Goal: Task Accomplishment & Management: Use online tool/utility

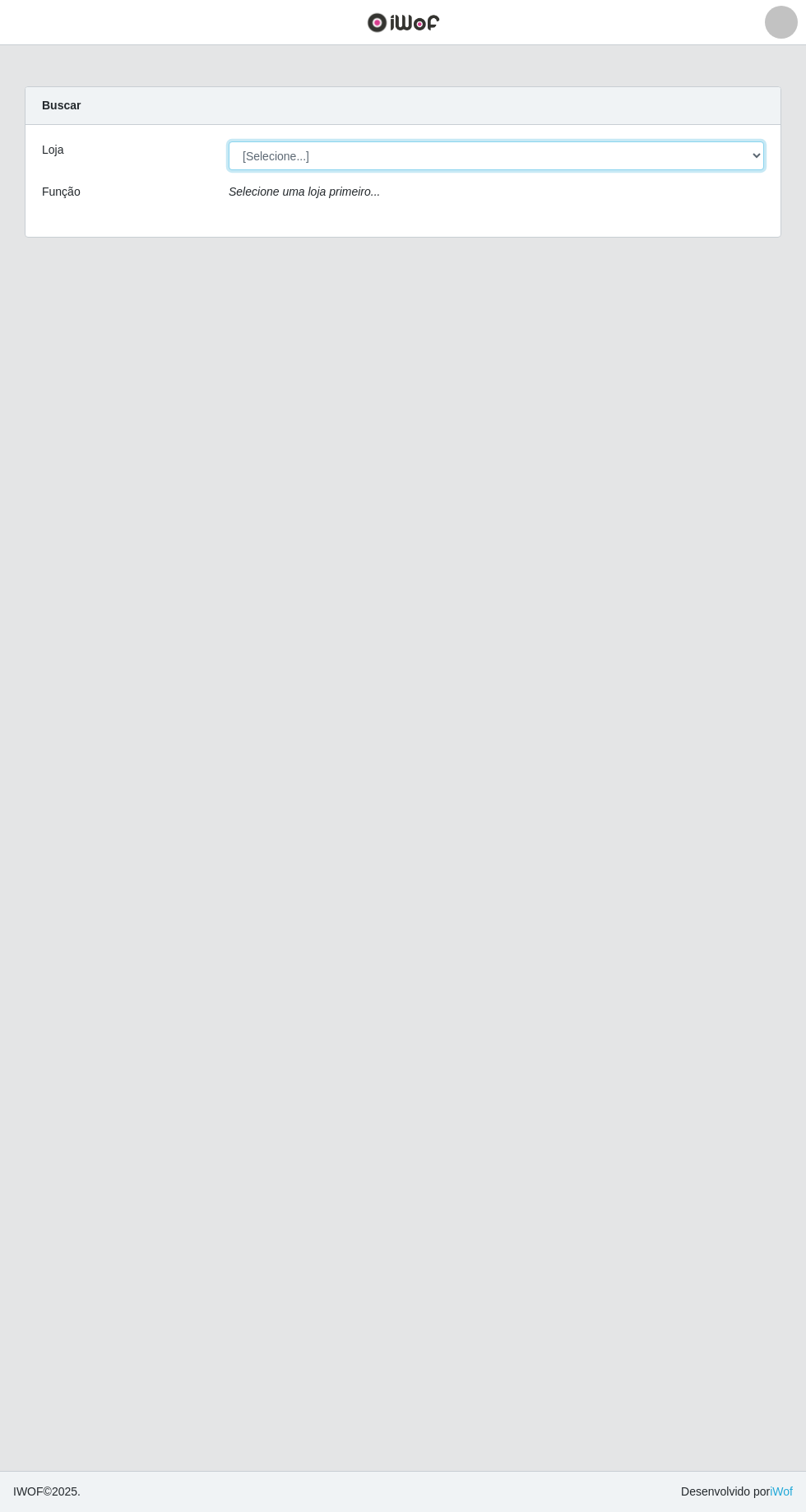
click at [755, 154] on select "[Selecione...] [GEOGRAPHIC_DATA] - [GEOGRAPHIC_DATA] - [GEOGRAPHIC_DATA] - [GEO…" at bounding box center [496, 155] width 535 height 29
select select "508"
click at [228, 141] on select "[Selecione...] [GEOGRAPHIC_DATA] - [GEOGRAPHIC_DATA] - [GEOGRAPHIC_DATA] - [GEO…" at bounding box center [496, 155] width 535 height 29
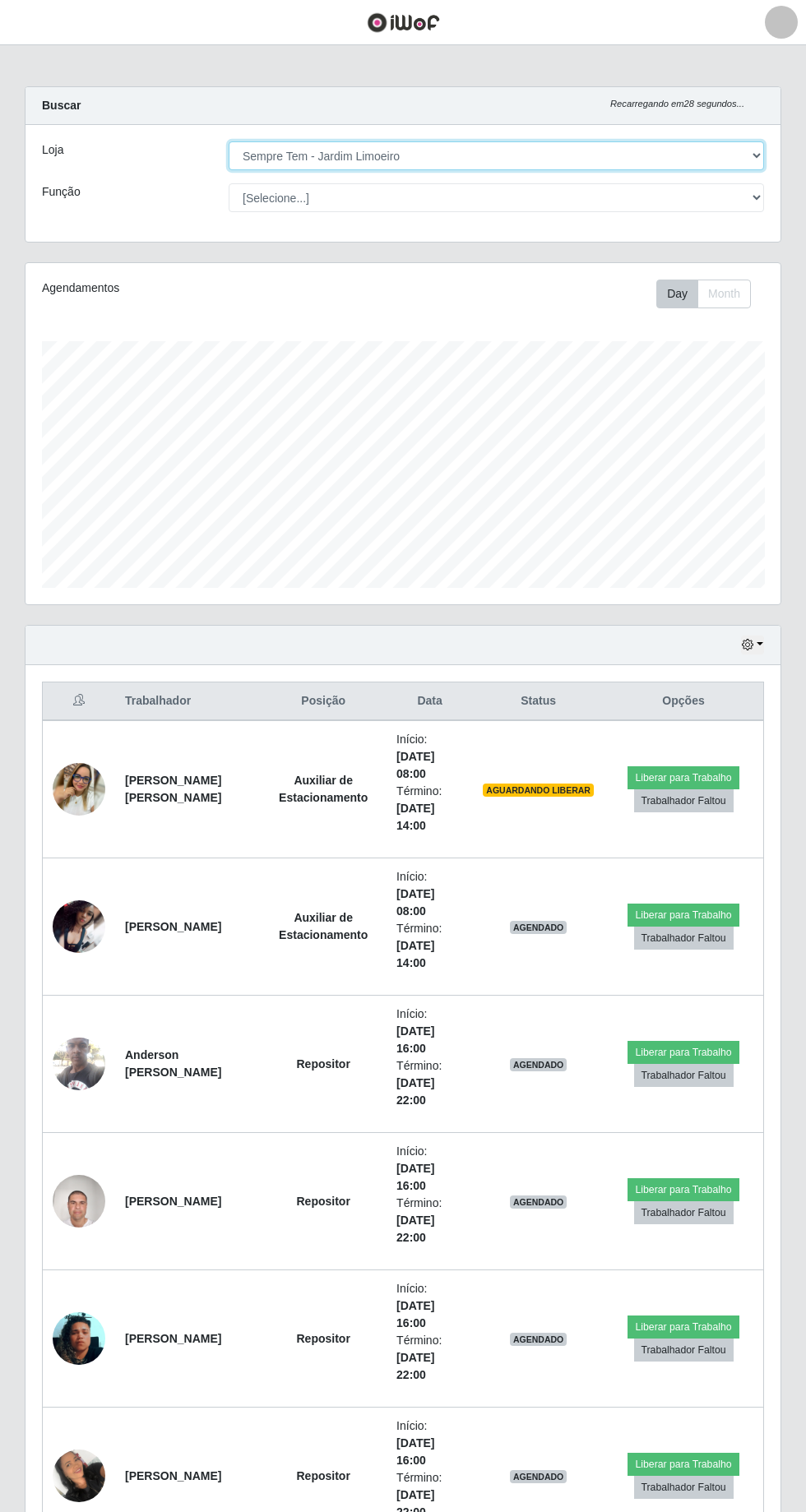
scroll to position [341, 755]
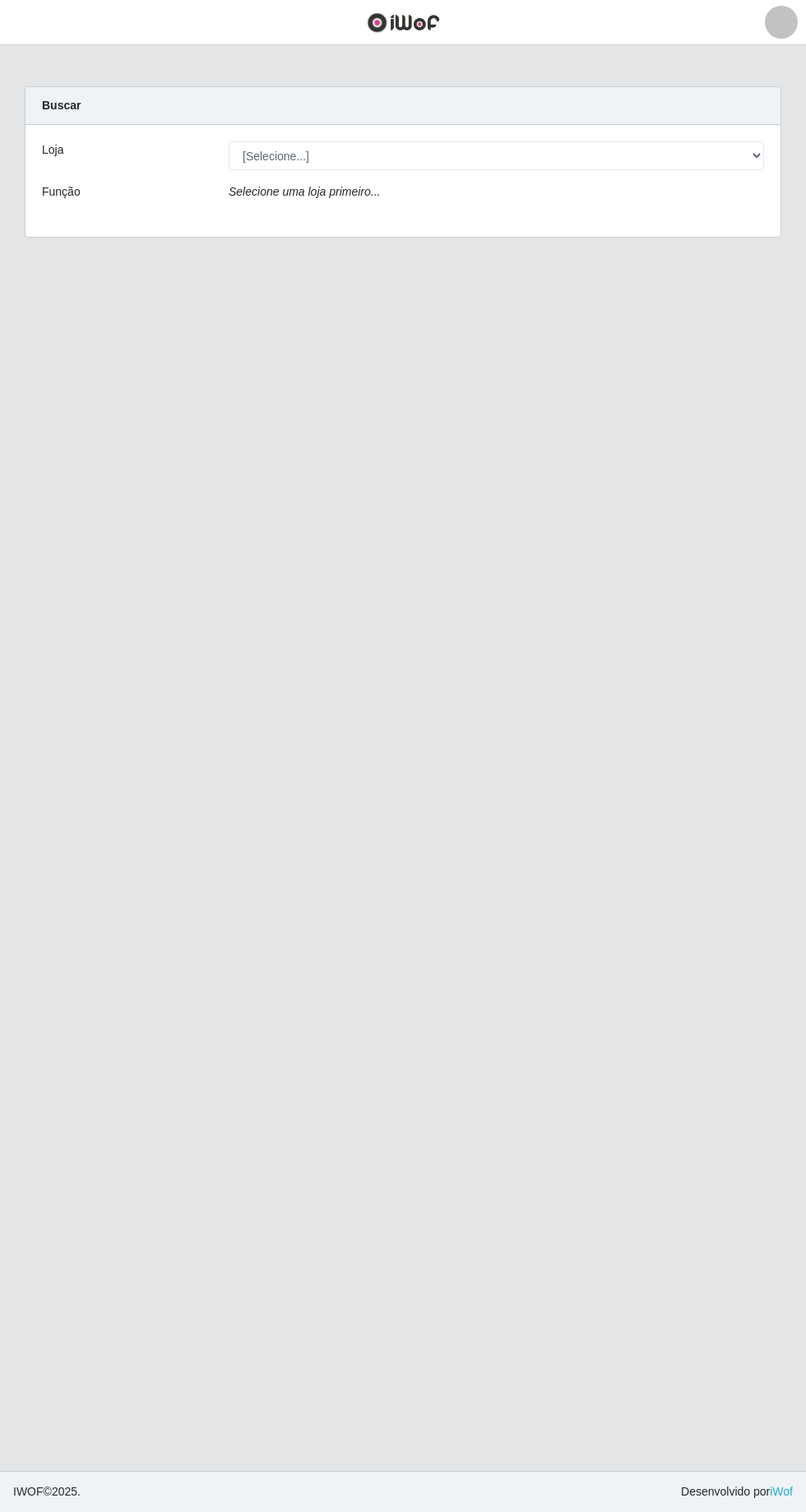
scroll to position [1, 0]
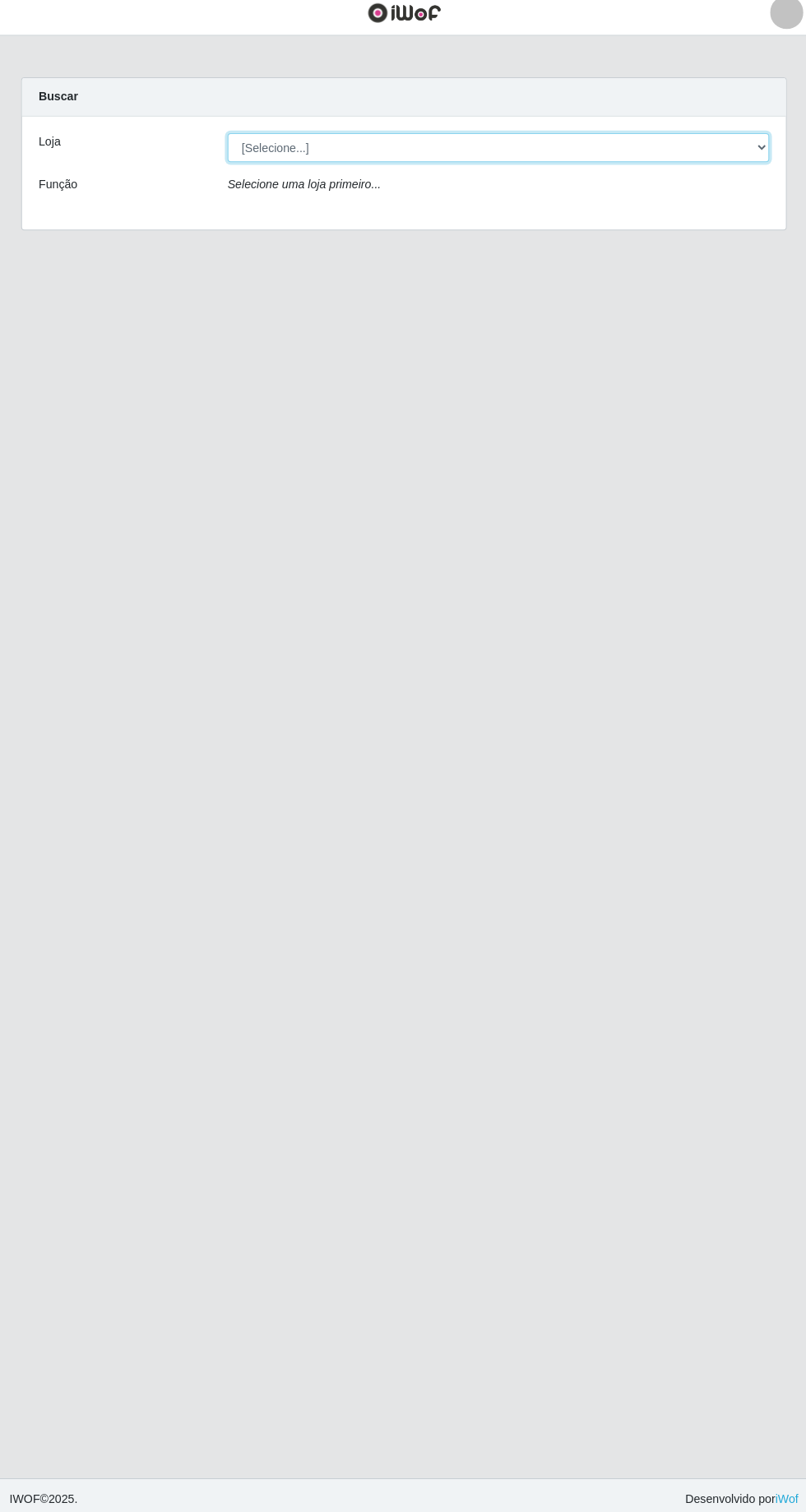
click at [759, 150] on select "[Selecione...] [GEOGRAPHIC_DATA] - [GEOGRAPHIC_DATA] - [GEOGRAPHIC_DATA] - [GEO…" at bounding box center [496, 155] width 535 height 29
select select "508"
click at [228, 141] on select "[Selecione...] [GEOGRAPHIC_DATA] - [GEOGRAPHIC_DATA] - [GEOGRAPHIC_DATA] - [GEO…" at bounding box center [496, 155] width 535 height 29
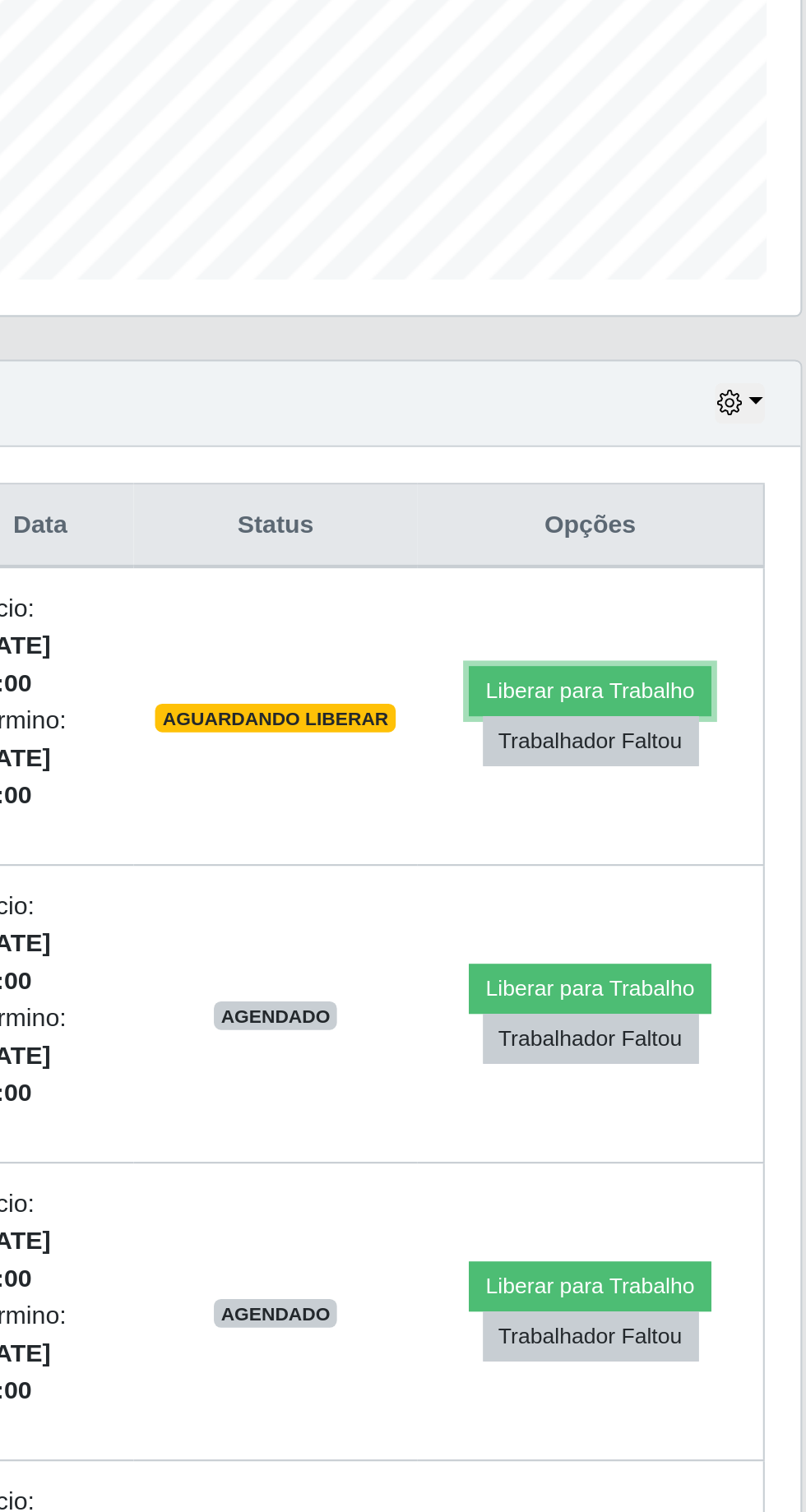
click at [692, 767] on button "Liberar para Trabalho" at bounding box center [682, 777] width 111 height 23
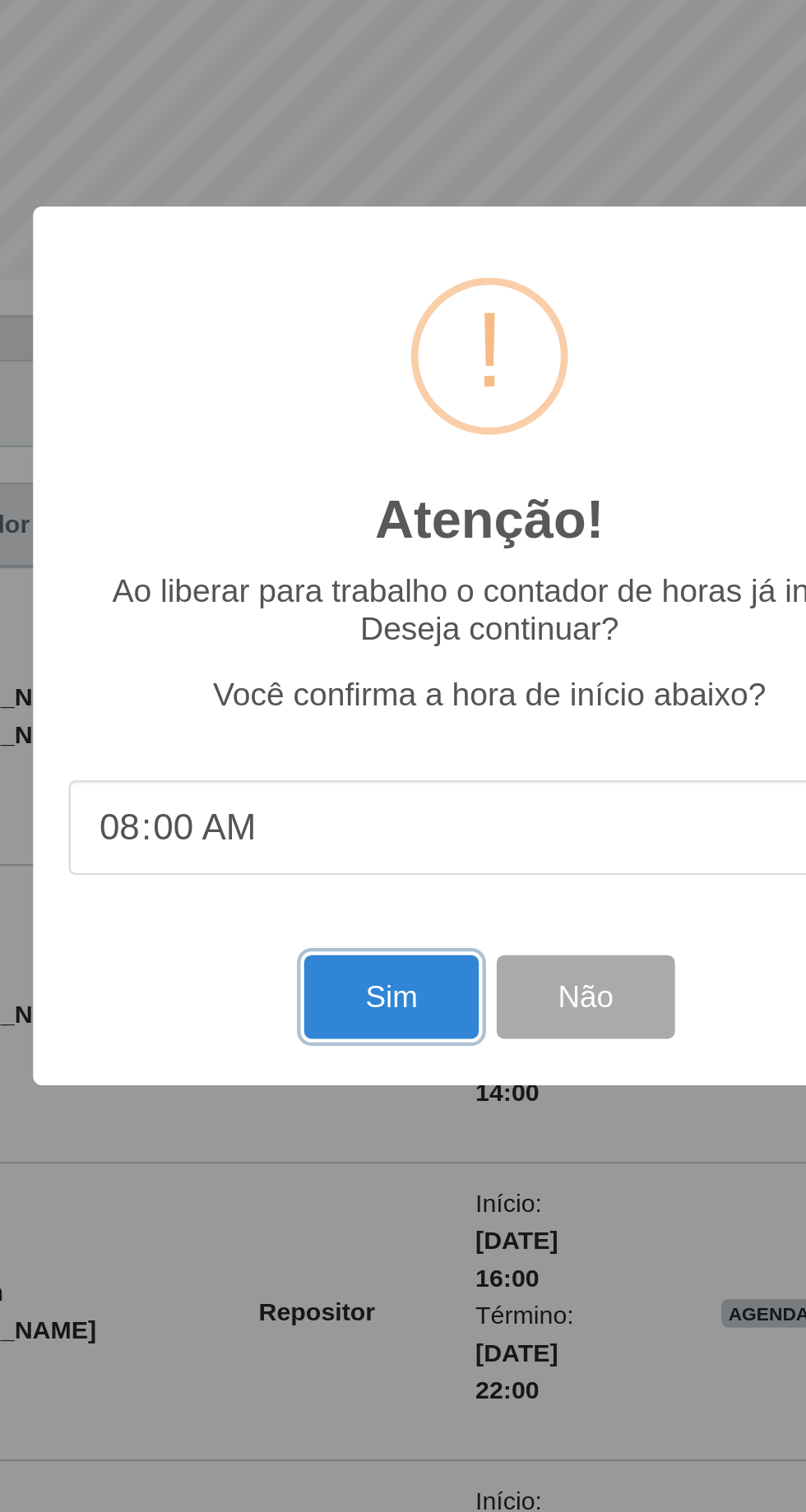
click at [343, 913] on button "Sim" at bounding box center [357, 918] width 80 height 38
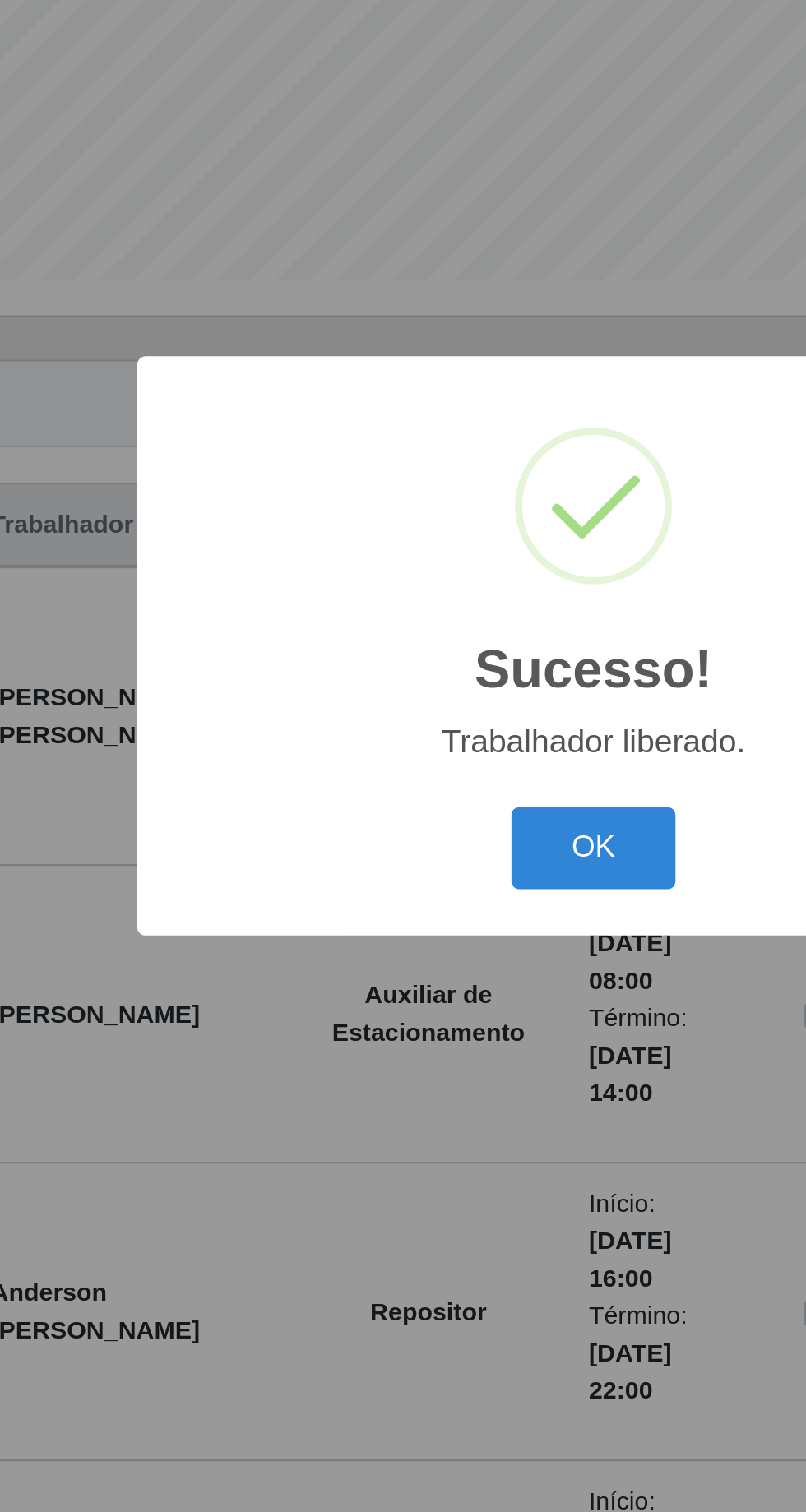
click at [400, 846] on button "OK" at bounding box center [403, 849] width 77 height 38
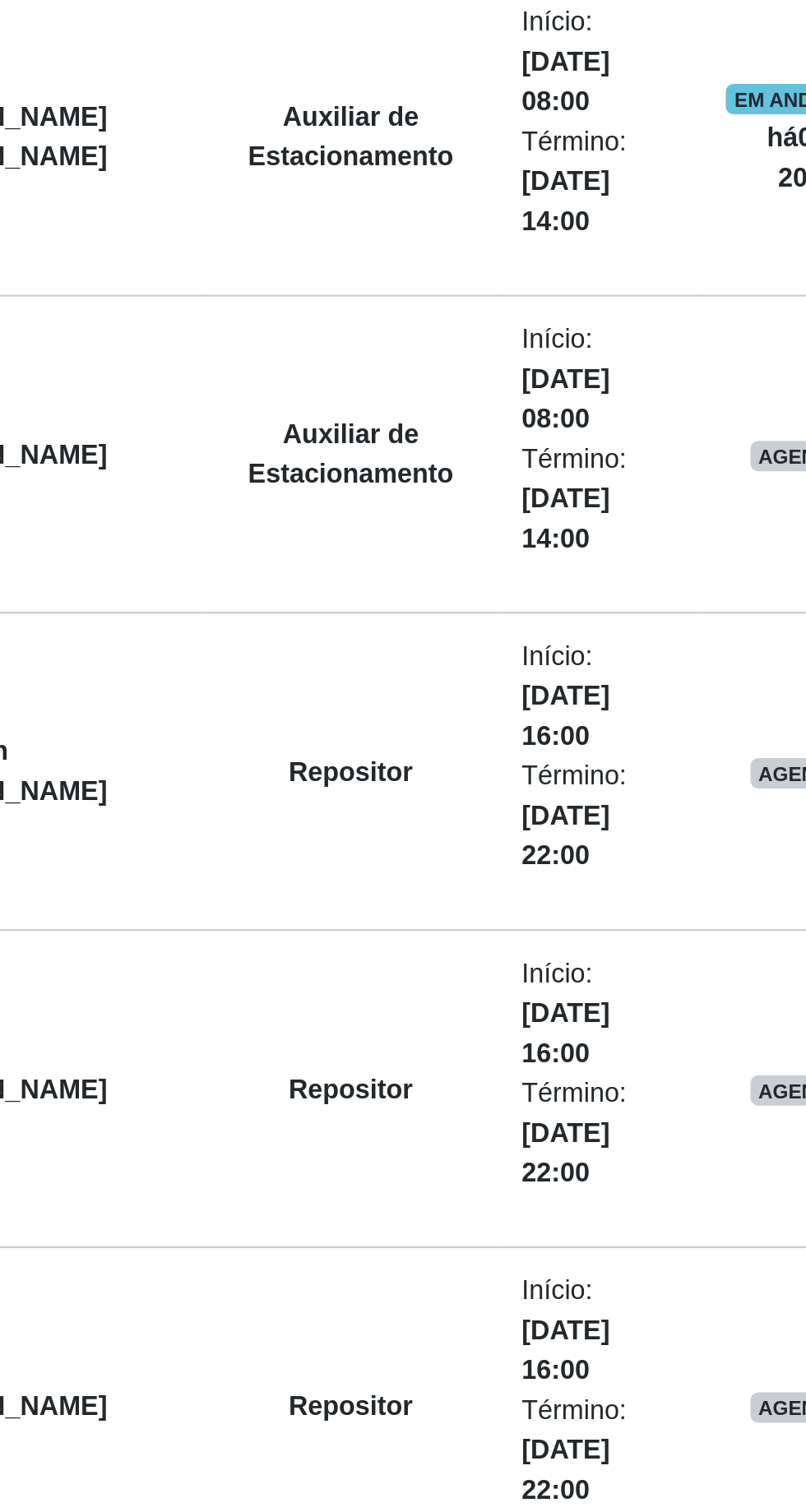
scroll to position [550, 0]
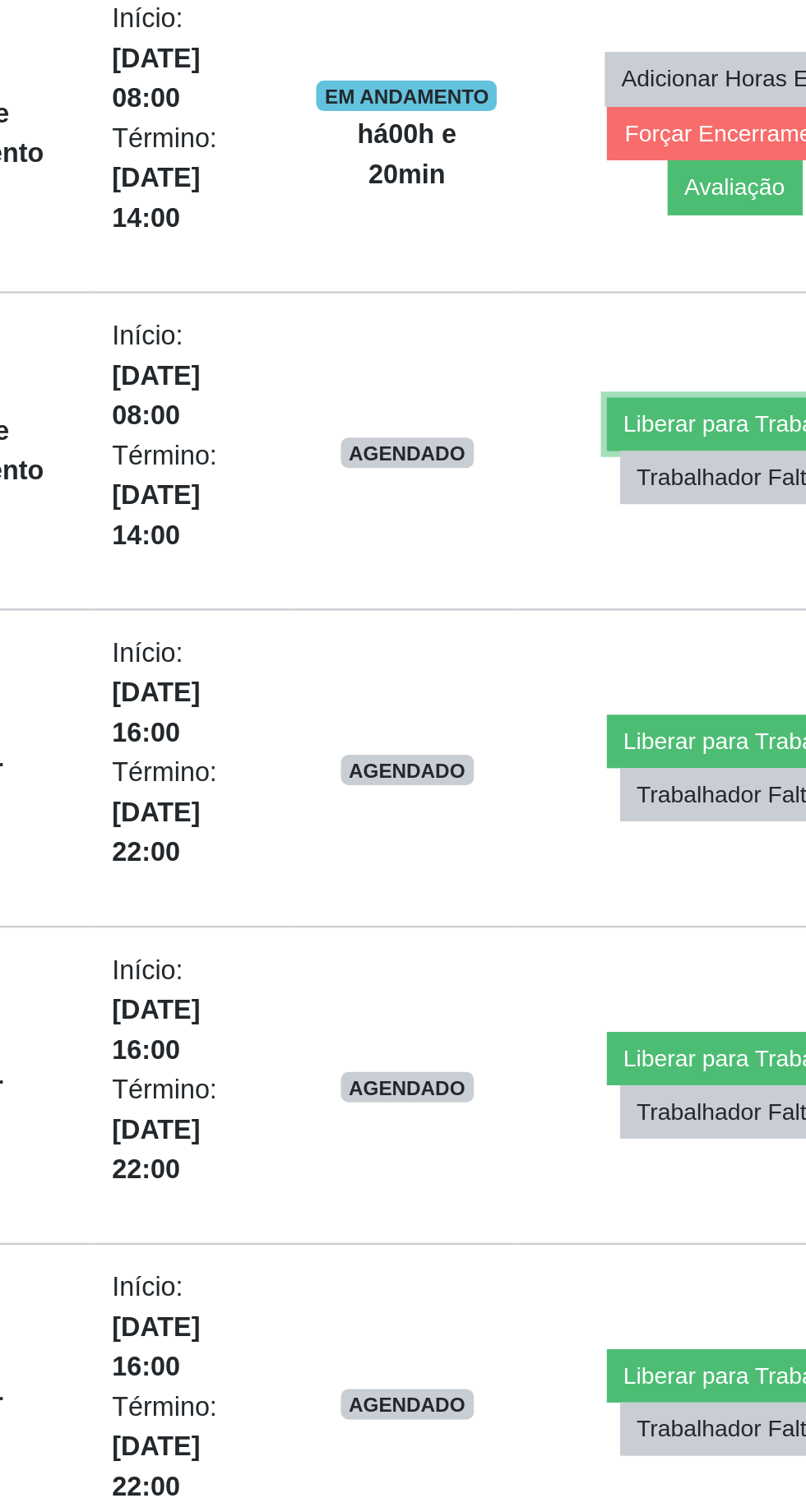
click at [652, 356] on button "Liberar para Trabalho" at bounding box center [670, 365] width 111 height 23
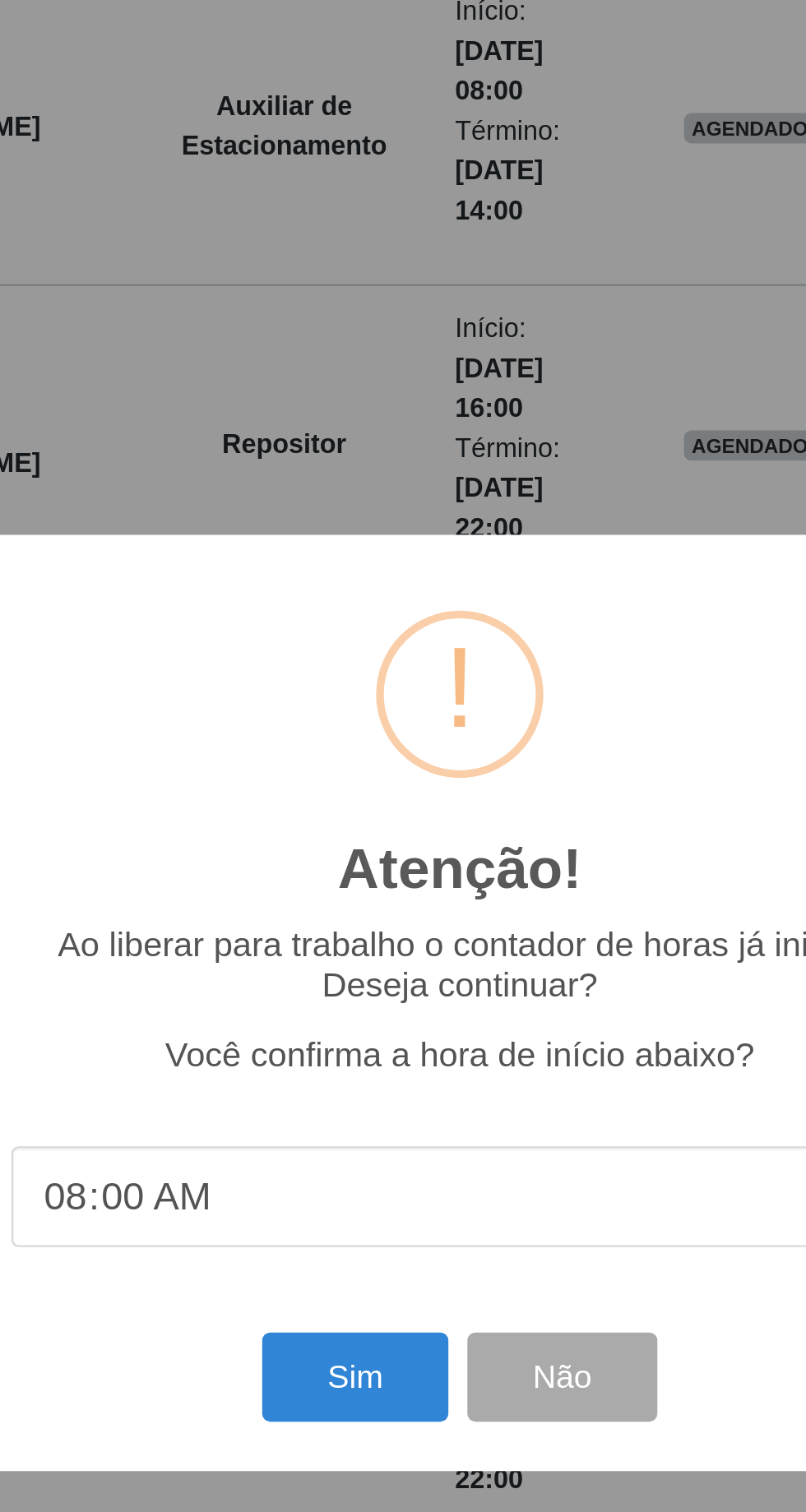
click at [309, 861] on input "08:00" at bounding box center [403, 840] width 388 height 44
type input "08:10"
click at [352, 937] on button "Sim" at bounding box center [357, 918] width 80 height 38
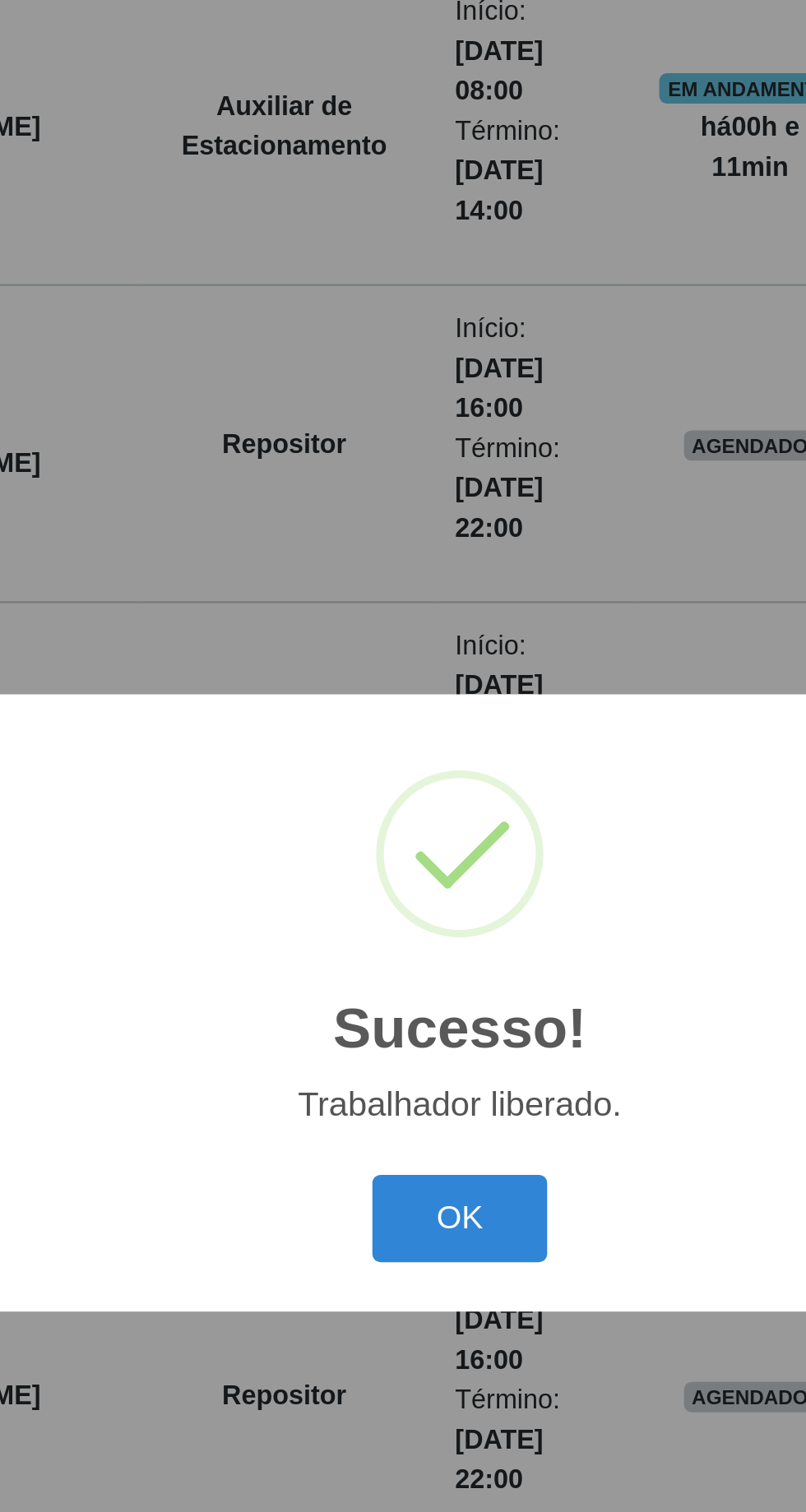
scroll to position [0, 0]
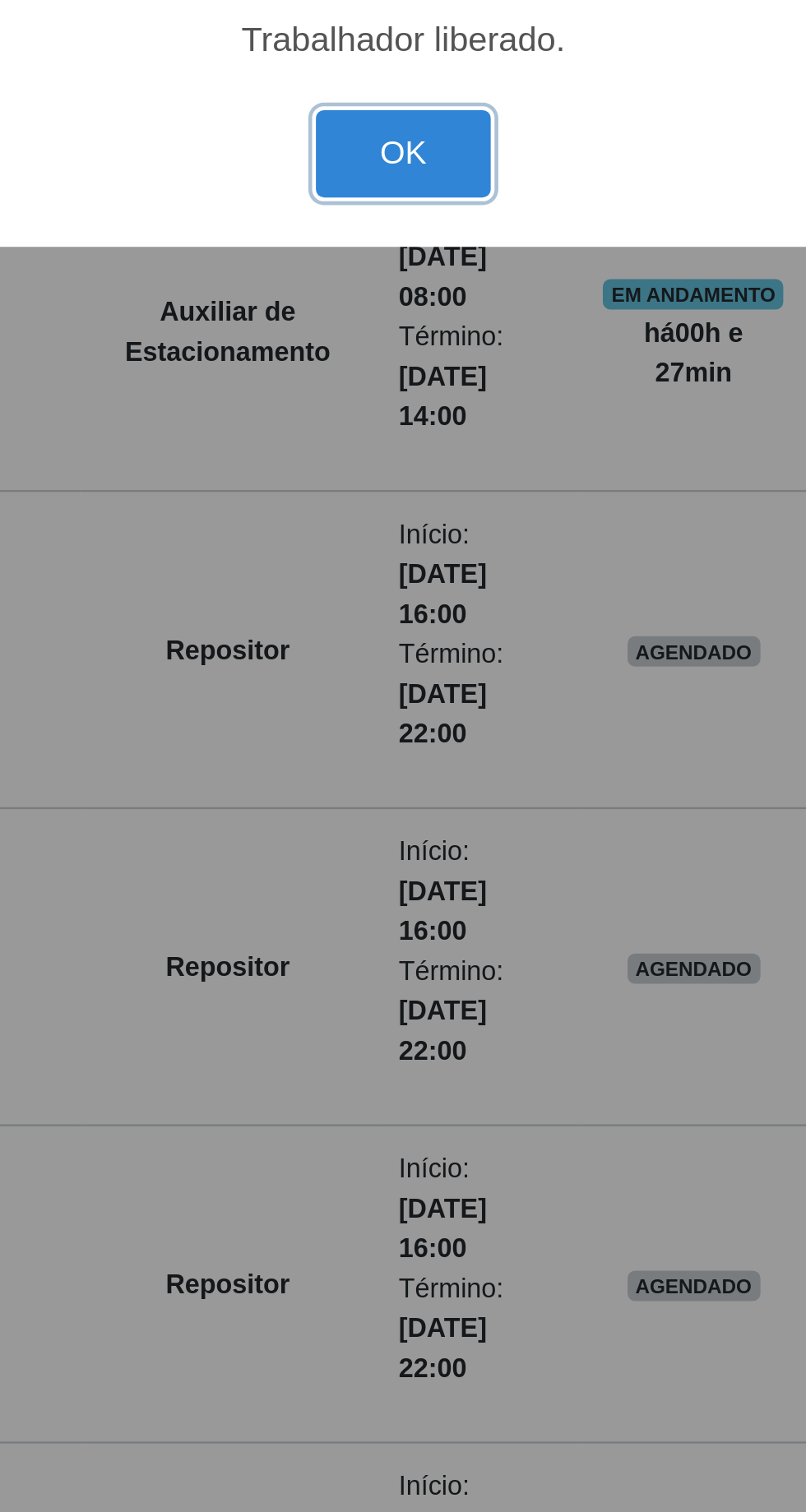
click at [393, 834] on button "OK" at bounding box center [403, 849] width 77 height 38
